Goal: Feedback & Contribution: Leave review/rating

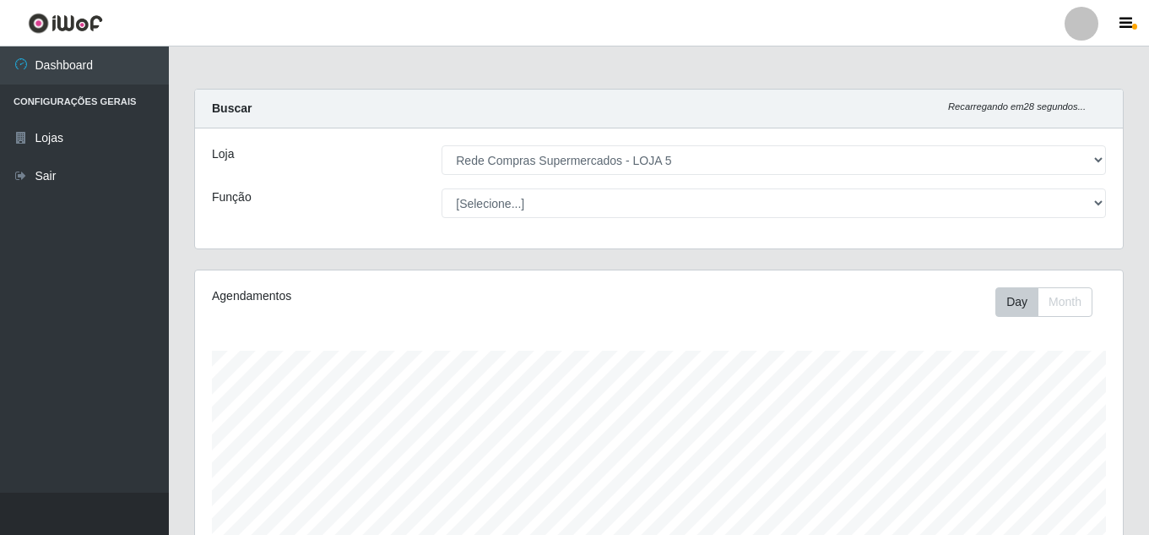
select select "397"
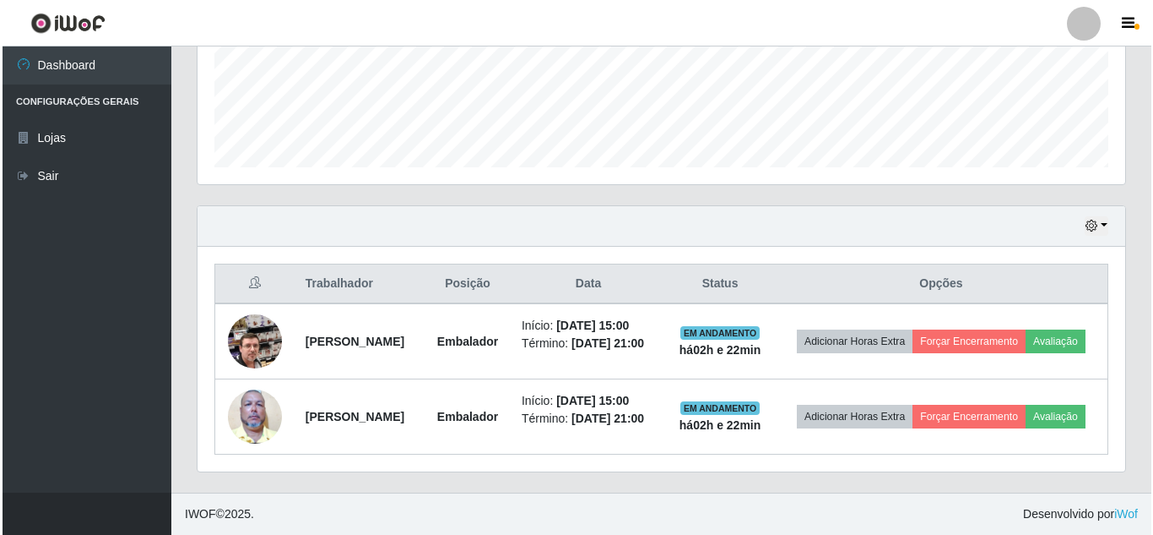
scroll to position [350, 928]
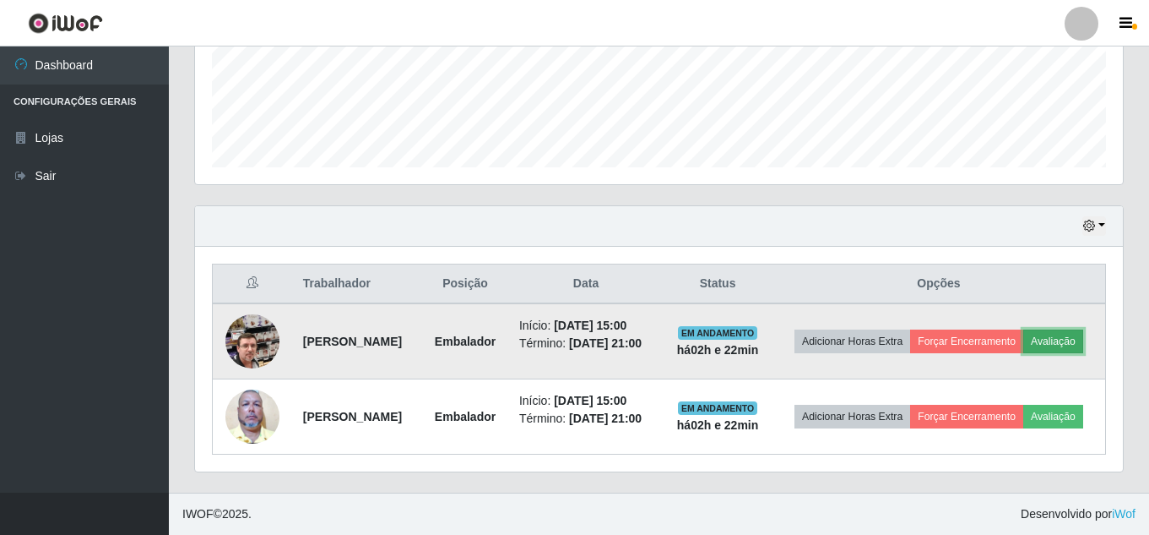
click at [1082, 342] on button "Avaliação" at bounding box center [1053, 341] width 60 height 24
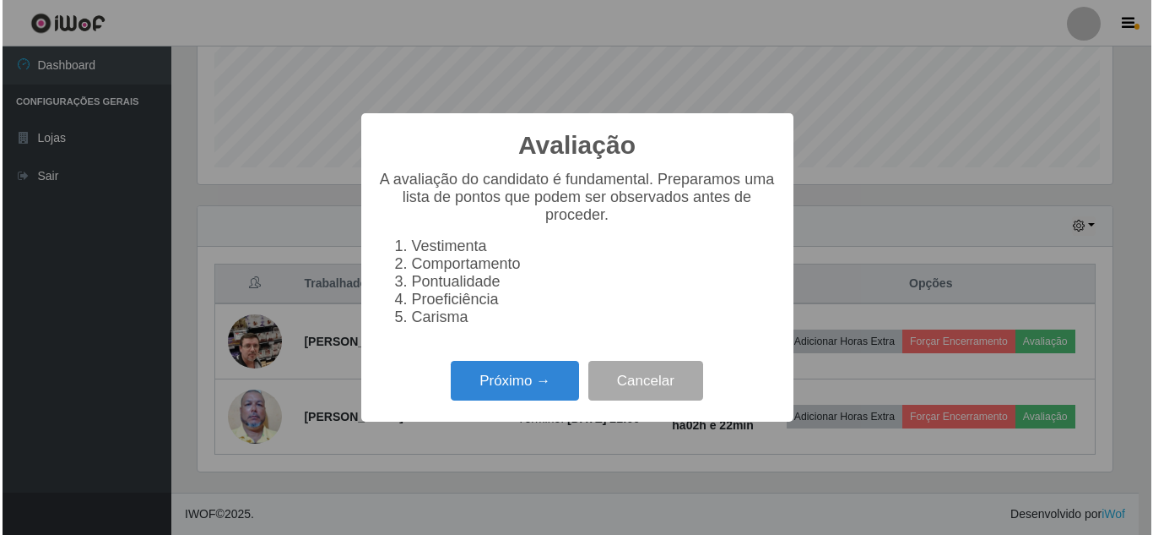
scroll to position [350, 920]
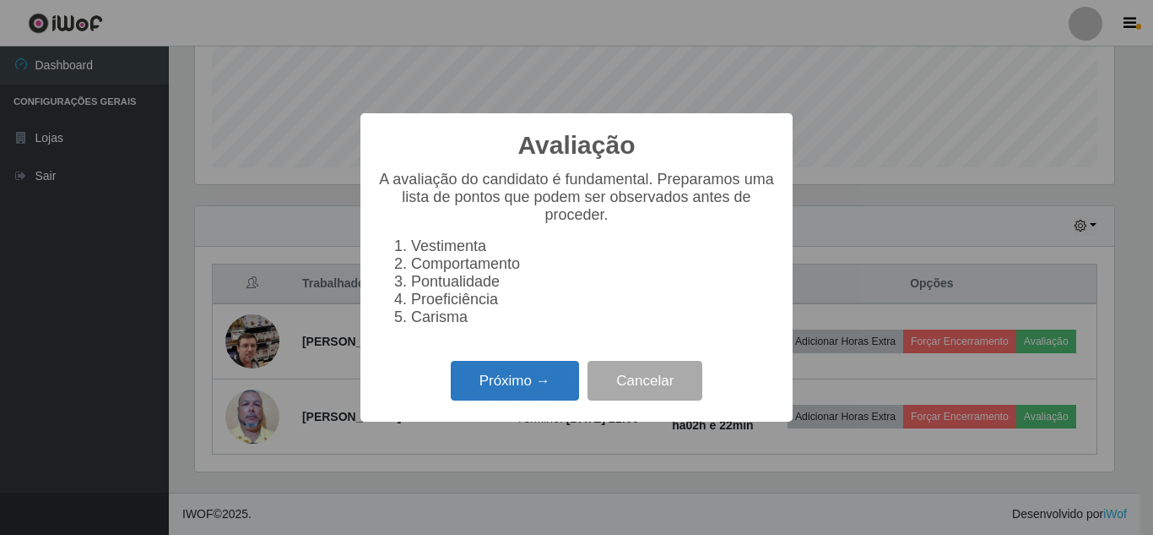
click at [560, 389] on button "Próximo →" at bounding box center [515, 381] width 128 height 40
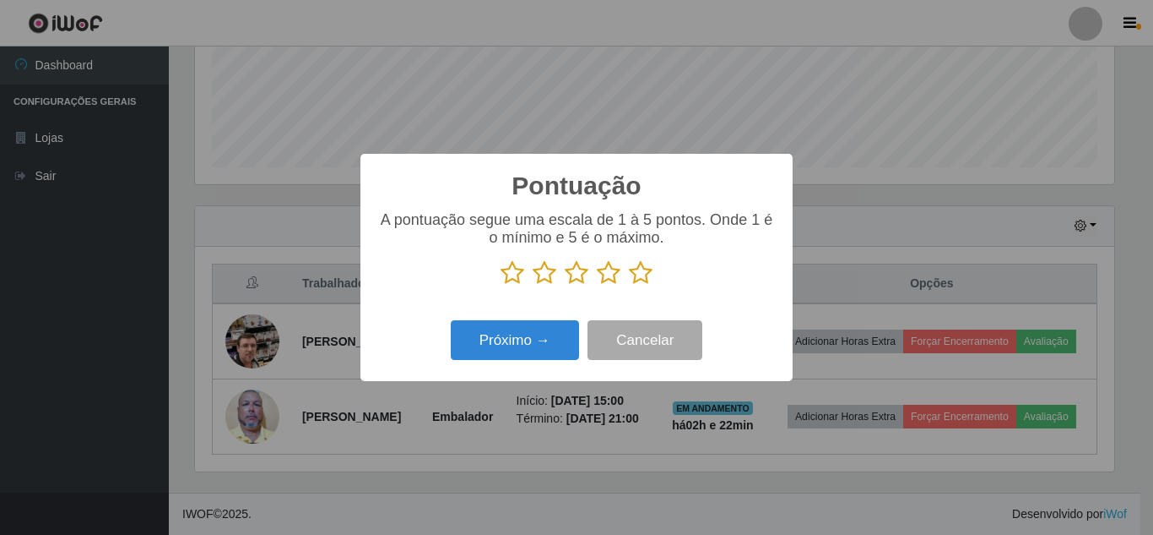
scroll to position [844048, 843479]
click at [638, 277] on icon at bounding box center [641, 272] width 24 height 25
click at [629, 285] on input "radio" at bounding box center [629, 285] width 0 height 0
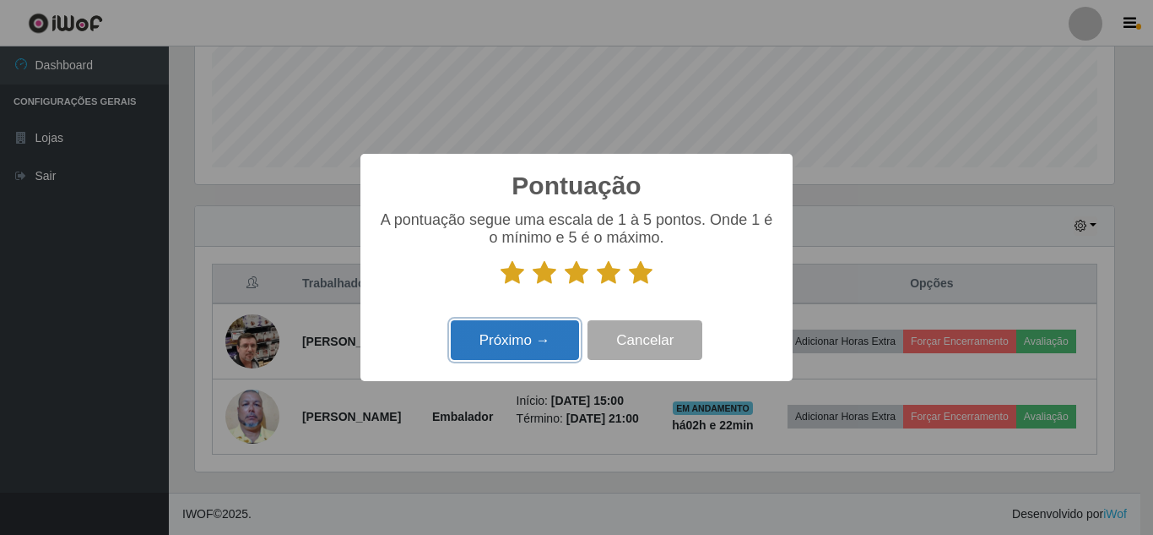
click at [544, 336] on button "Próximo →" at bounding box center [515, 340] width 128 height 40
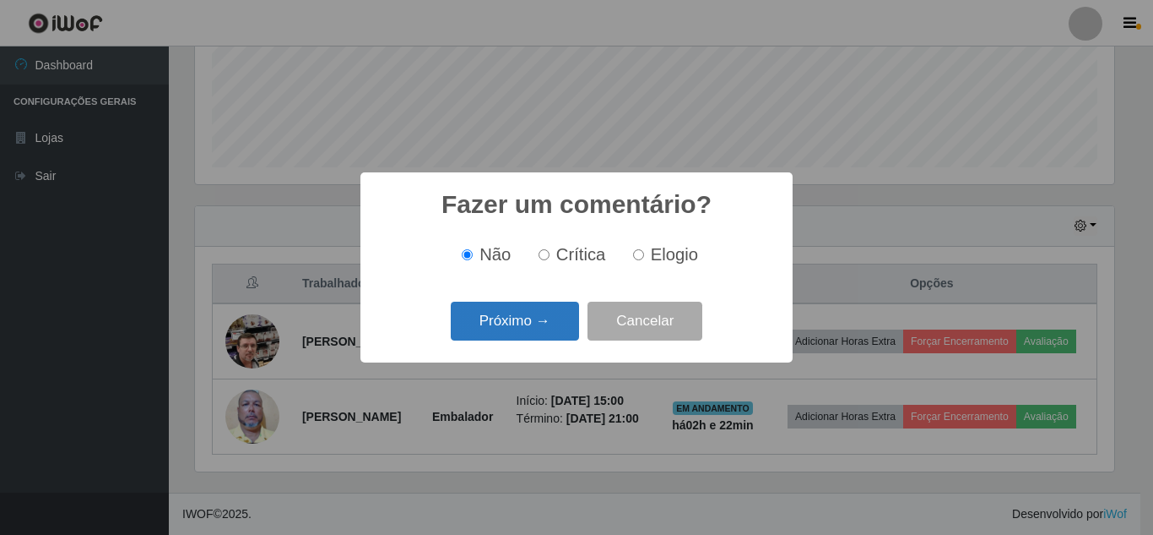
click at [538, 322] on button "Próximo →" at bounding box center [515, 321] width 128 height 40
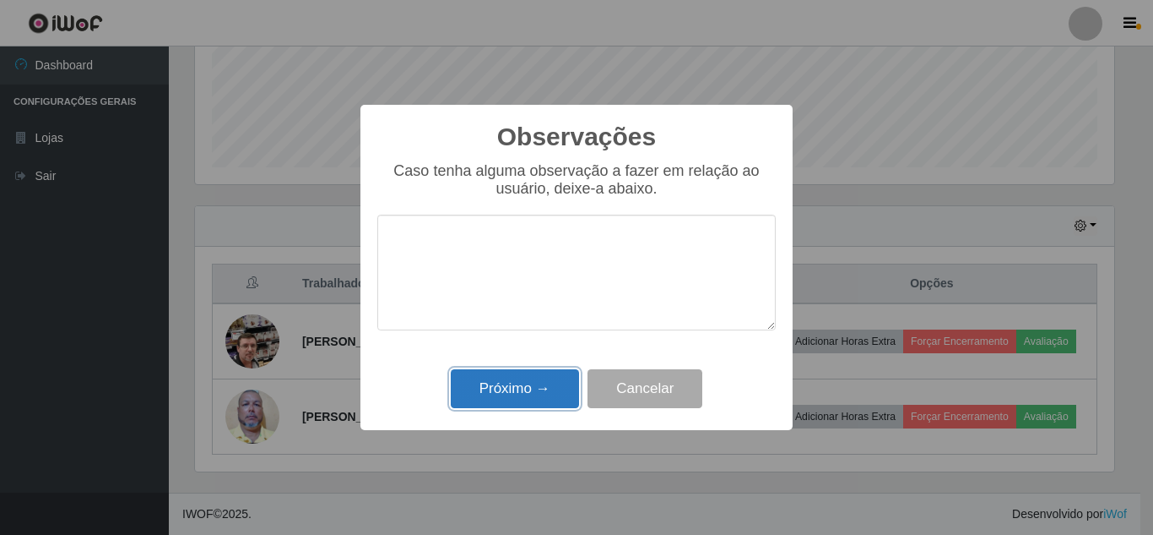
click at [506, 398] on button "Próximo →" at bounding box center [515, 389] width 128 height 40
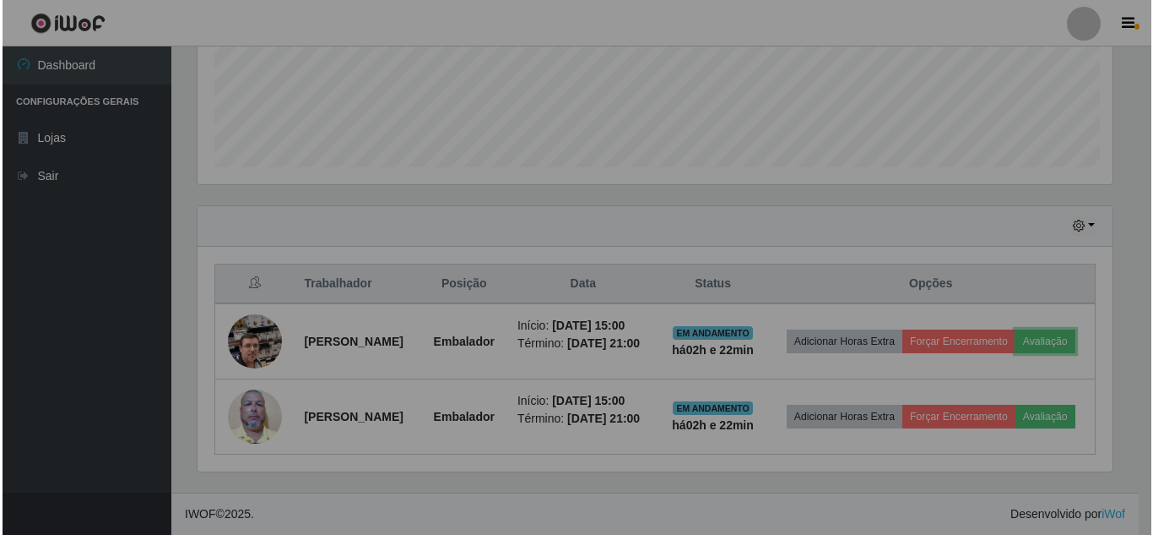
scroll to position [350, 928]
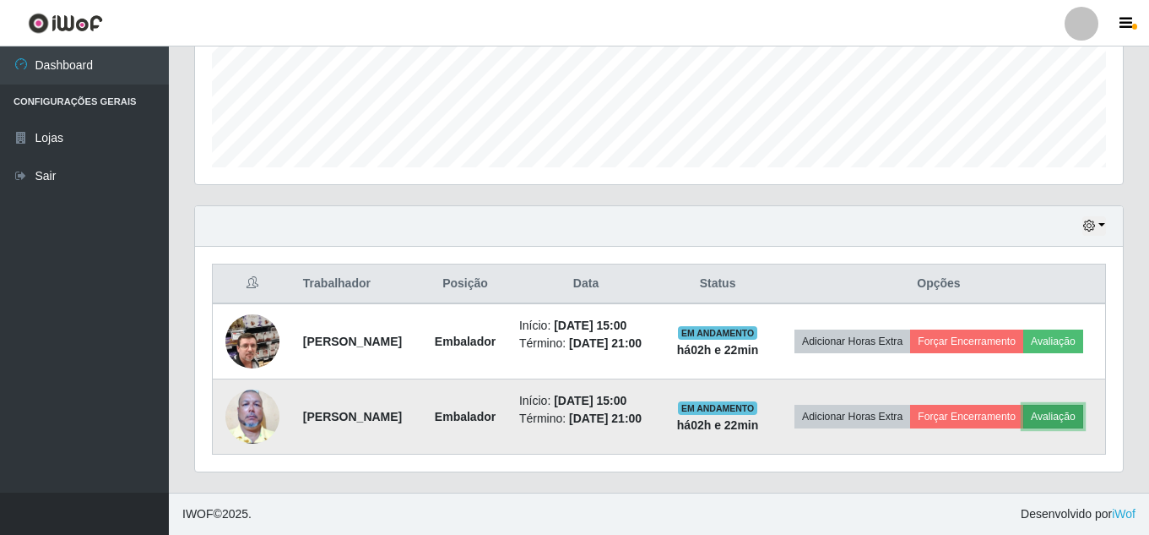
click at [1050, 417] on button "Avaliação" at bounding box center [1053, 416] width 60 height 24
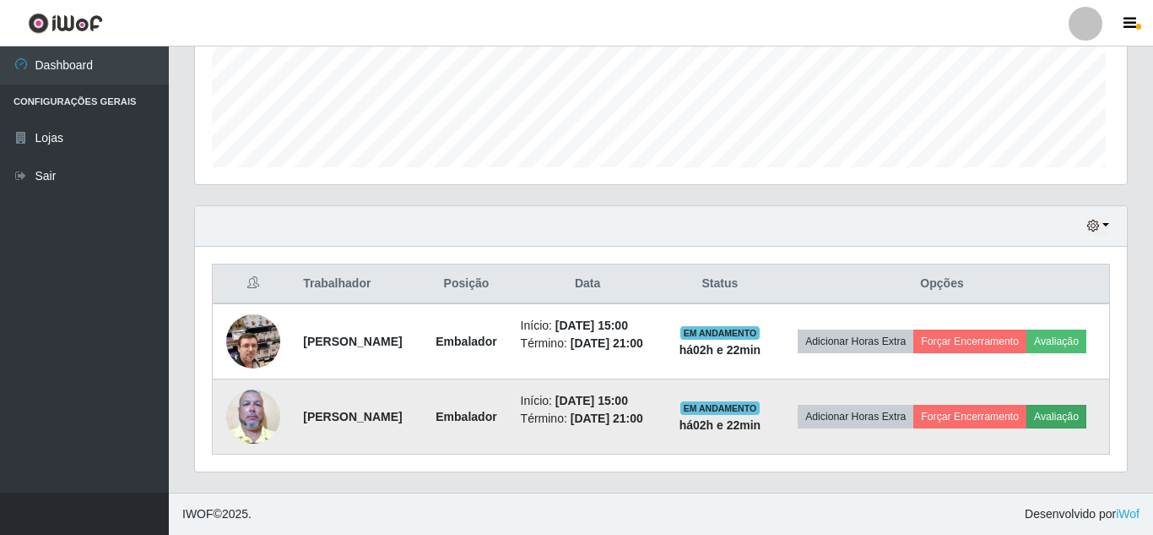
scroll to position [350, 920]
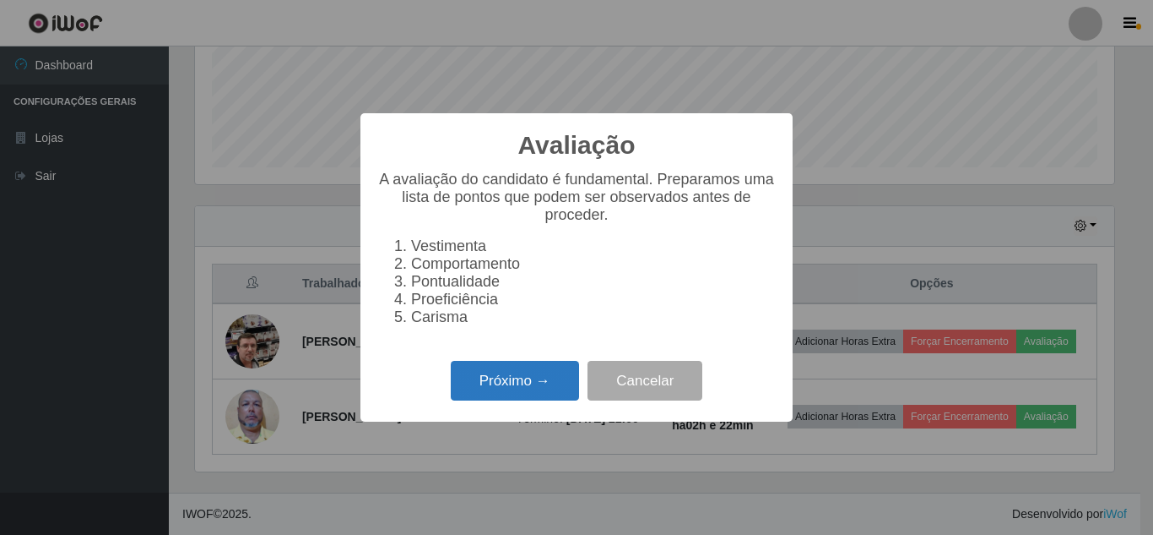
click at [553, 379] on button "Próximo →" at bounding box center [515, 381] width 128 height 40
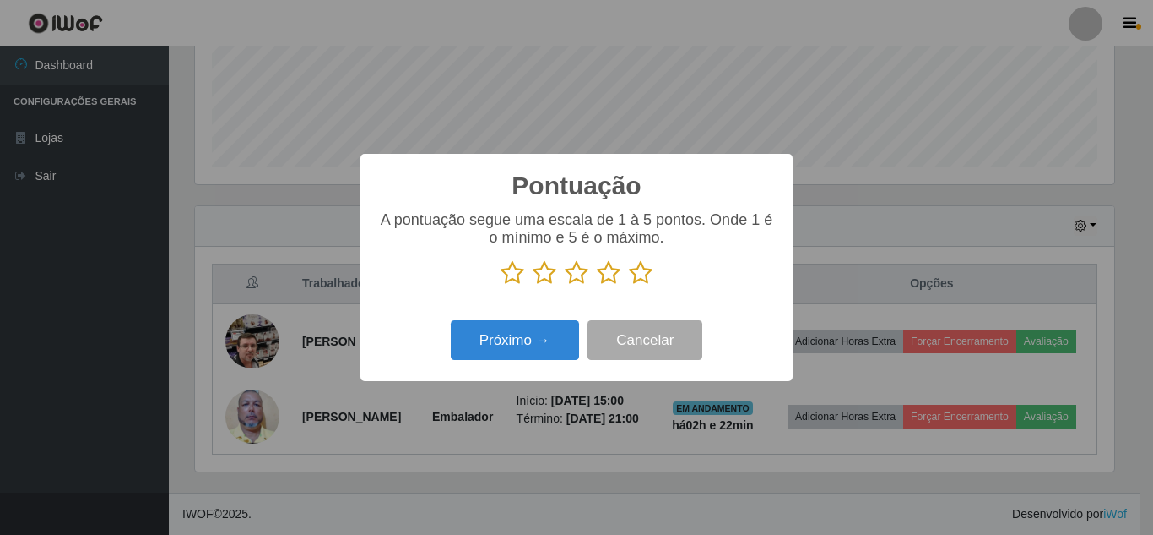
scroll to position [844048, 843479]
click at [646, 276] on icon at bounding box center [641, 272] width 24 height 25
click at [629, 285] on input "radio" at bounding box center [629, 285] width 0 height 0
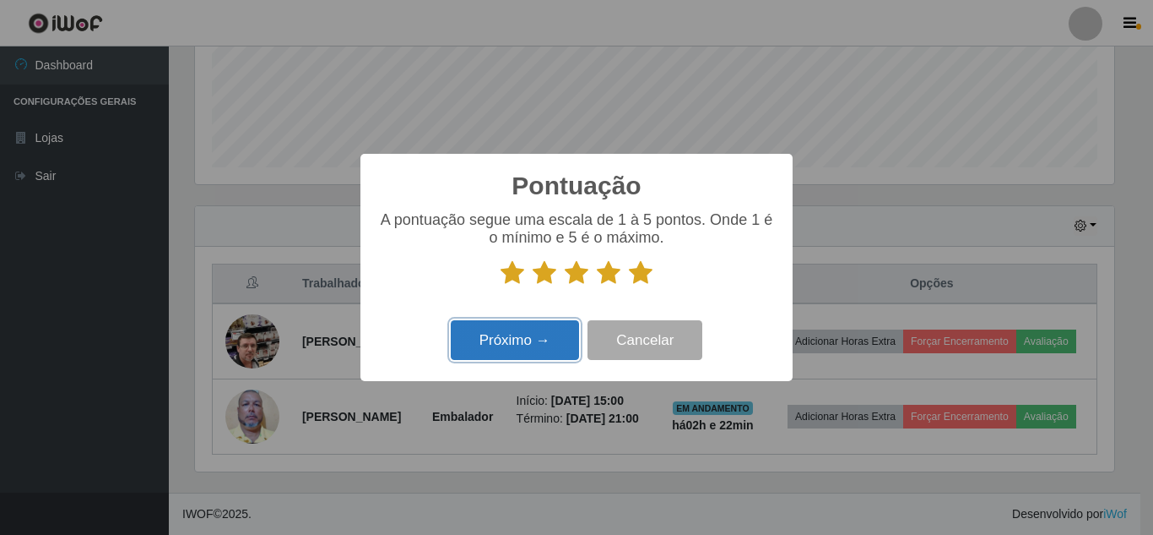
click at [513, 330] on button "Próximo →" at bounding box center [515, 340] width 128 height 40
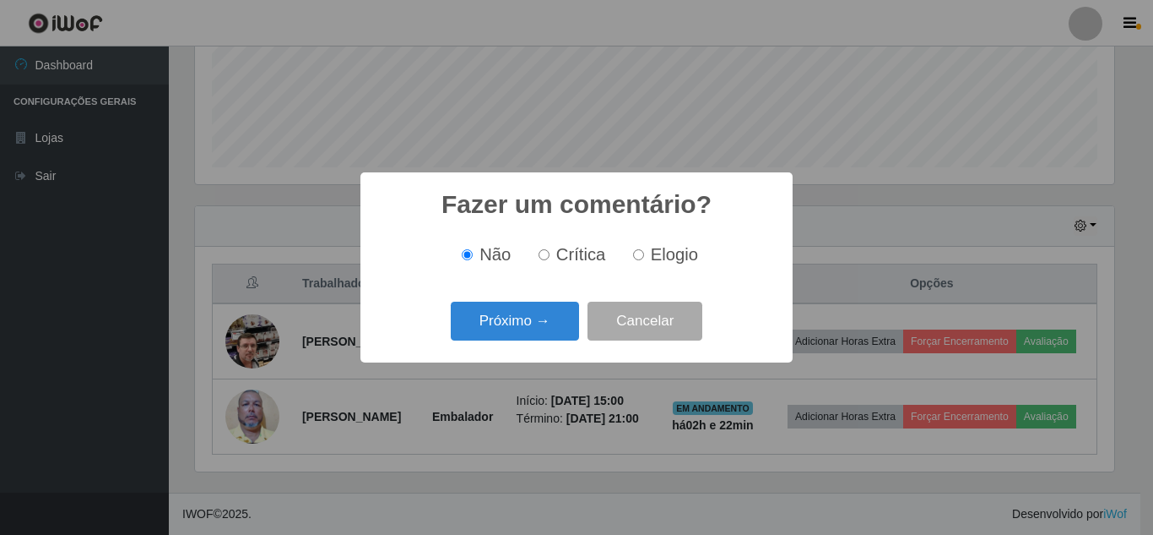
click at [513, 330] on button "Próximo →" at bounding box center [515, 321] width 128 height 40
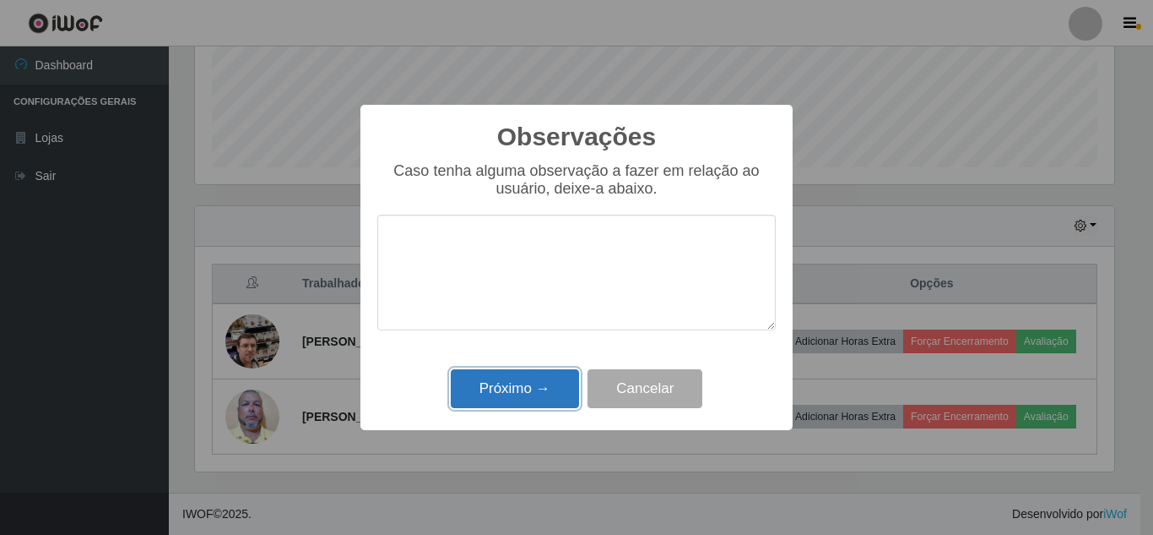
click at [499, 390] on button "Próximo →" at bounding box center [515, 389] width 128 height 40
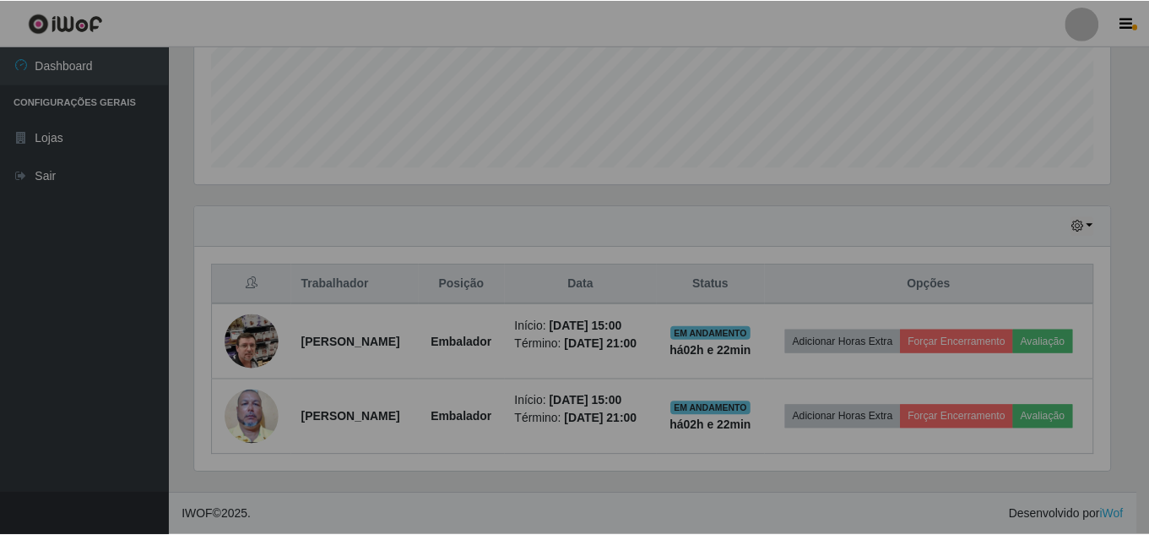
scroll to position [350, 928]
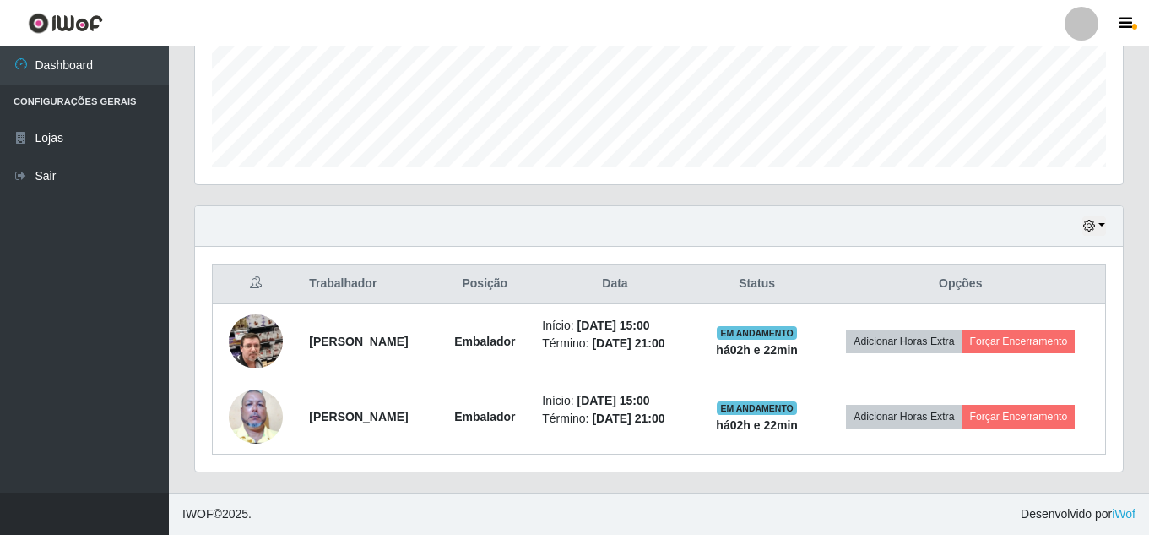
click at [102, 339] on ul "Dashboard Configurações Gerais Lojas Sair" at bounding box center [84, 269] width 169 height 446
